Goal: Find contact information: Find contact information

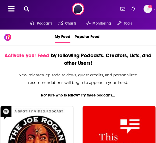
click at [26, 7] on icon at bounding box center [26, 8] width 5 height 5
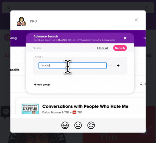
click at [135, 21] on span "Close" at bounding box center [136, 19] width 19 height 19
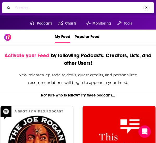
click at [85, 65] on div "Activate your Feed by following Podcasts, Creators, Lists, and other Users!" at bounding box center [78, 59] width 153 height 15
click at [122, 46] on div "Activate your Feed by following Podcasts, Creators, Lists, and other Users! New…" at bounding box center [78, 69] width 173 height 48
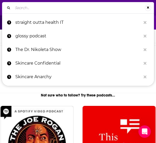
click at [50, 12] on div "Search..." at bounding box center [78, 7] width 152 height 11
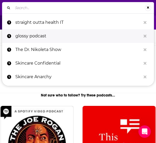
click at [44, 34] on p "glossy podcast" at bounding box center [78, 36] width 126 height 14
type input "glossy podcast"
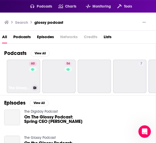
scroll to position [17, 0]
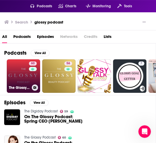
click at [17, 80] on link "60 The Glossy Podcast" at bounding box center [23, 75] width 33 height 33
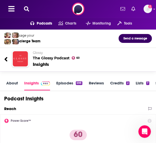
click at [10, 85] on link "About" at bounding box center [12, 85] width 12 height 10
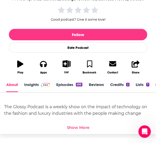
scroll to position [157, 0]
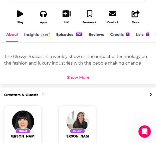
click at [85, 76] on div "Show More" at bounding box center [78, 76] width 22 height 5
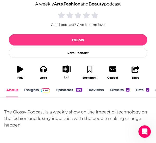
scroll to position [52, 0]
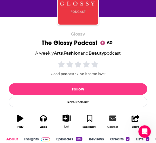
click at [115, 117] on icon at bounding box center [112, 117] width 7 height 5
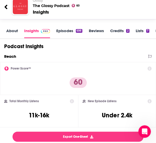
scroll to position [648, 0]
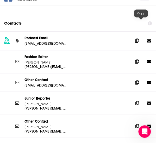
click at [139, 38] on icon at bounding box center [137, 40] width 4 height 4
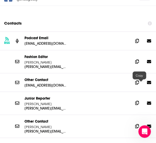
click at [139, 100] on icon at bounding box center [137, 102] width 4 height 4
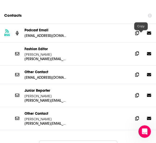
click at [139, 51] on icon at bounding box center [137, 53] width 4 height 4
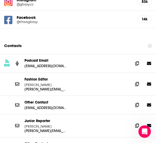
scroll to position [626, 0]
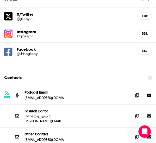
scroll to position [612, 0]
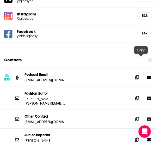
click at [139, 75] on icon at bounding box center [137, 77] width 4 height 4
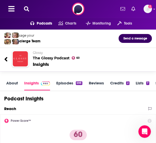
scroll to position [0, 0]
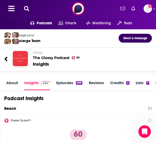
click at [63, 84] on link "Episodes 698" at bounding box center [69, 85] width 26 height 10
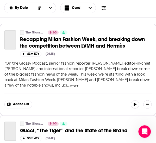
scroll to position [111, 0]
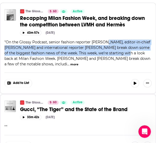
drag, startPoint x: 106, startPoint y: 40, endPoint x: 118, endPoint y: 52, distance: 16.4
click at [118, 52] on span "On the Glossy Podcast, senior fashion reporter [PERSON_NAME], editor-in-chief […" at bounding box center [77, 53] width 146 height 27
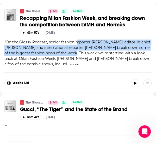
drag, startPoint x: 64, startPoint y: 55, endPoint x: 78, endPoint y: 40, distance: 20.1
click at [78, 40] on div "" On the Glossy Podcast, senior fashion reporter [PERSON_NAME], editor-in-chief…" at bounding box center [77, 52] width 147 height 27
click at [78, 40] on span "On the Glossy Podcast, senior fashion reporter [PERSON_NAME], editor-in-chief […" at bounding box center [77, 53] width 146 height 27
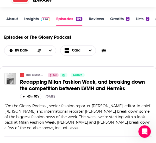
scroll to position [0, 0]
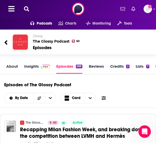
click at [12, 65] on link "About" at bounding box center [12, 69] width 12 height 10
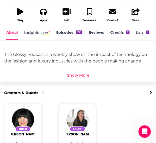
scroll to position [158, 0]
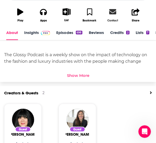
click at [115, 17] on link "Contact" at bounding box center [112, 15] width 23 height 21
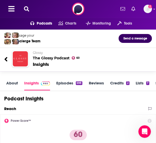
click at [28, 8] on icon at bounding box center [26, 8] width 5 height 5
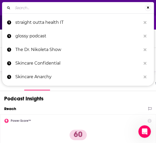
type input "J"
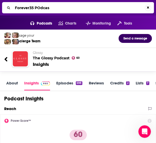
type input "Forever35 POdcast"
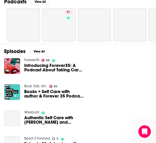
scroll to position [68, 0]
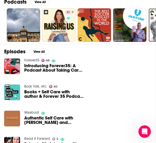
click at [37, 67] on span "Introducing Forever35: A Podcast About Taking Care Of Yourself" at bounding box center [53, 67] width 59 height 9
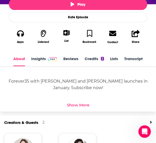
scroll to position [102, 0]
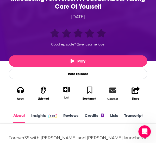
click at [115, 91] on icon at bounding box center [112, 89] width 7 height 7
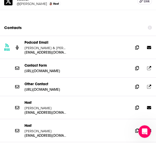
scroll to position [723, 0]
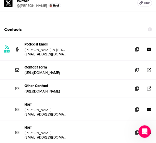
click at [79, 102] on p "Host" at bounding box center [77, 104] width 105 height 4
click at [151, 107] on icon at bounding box center [149, 108] width 4 height 3
click at [65, 125] on p "Host" at bounding box center [77, 127] width 105 height 4
click at [139, 130] on icon at bounding box center [137, 132] width 4 height 4
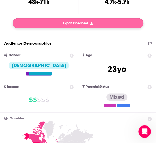
scroll to position [0, 0]
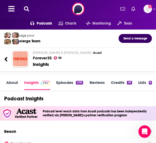
click at [27, 8] on icon at bounding box center [26, 8] width 5 height 5
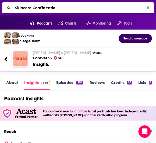
type input "Skincare Confidential"
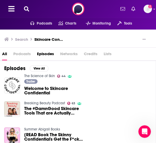
click at [44, 89] on span "Welcome to Skincare Confidential" at bounding box center [53, 90] width 59 height 9
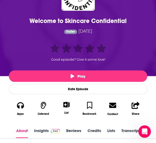
scroll to position [146, 0]
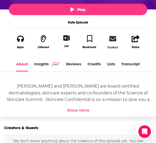
click at [114, 40] on icon at bounding box center [112, 38] width 7 height 5
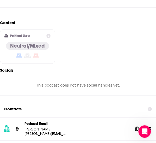
scroll to position [533, 0]
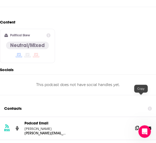
click at [139, 125] on icon at bounding box center [137, 127] width 4 height 4
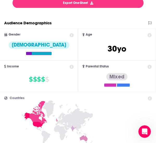
scroll to position [0, 0]
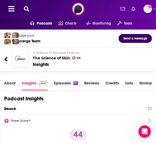
click at [27, 8] on icon at bounding box center [26, 8] width 5 height 5
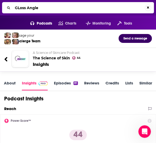
type input "GLoss Angles"
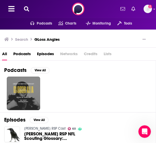
click at [28, 9] on icon at bounding box center [26, 8] width 5 height 5
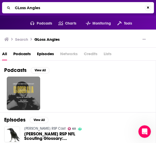
click at [36, 10] on input "GLoss Angles" at bounding box center [79, 8] width 132 height 8
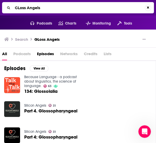
click at [20, 8] on input "GLoss Angels" at bounding box center [79, 8] width 132 height 8
click at [45, 7] on input "Gloss Angels" at bounding box center [79, 8] width 132 height 8
type input "Gloss angles"
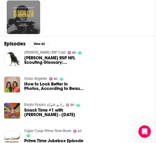
scroll to position [76, 0]
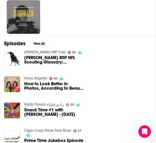
click at [31, 76] on link "Gloss Angeles" at bounding box center [35, 78] width 23 height 4
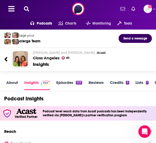
scroll to position [1, 0]
click at [12, 81] on link "About" at bounding box center [12, 85] width 12 height 10
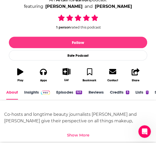
scroll to position [1, 0]
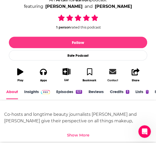
click at [115, 71] on icon at bounding box center [112, 71] width 7 height 7
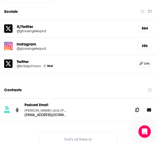
scroll to position [608, 0]
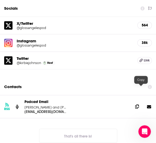
click at [139, 104] on icon at bounding box center [137, 106] width 4 height 4
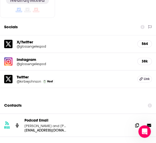
scroll to position [574, 0]
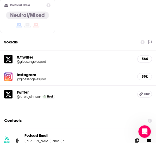
click at [7, 72] on img at bounding box center [8, 76] width 8 height 8
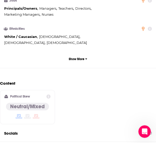
scroll to position [433, 0]
